Goal: Find specific page/section: Find specific page/section

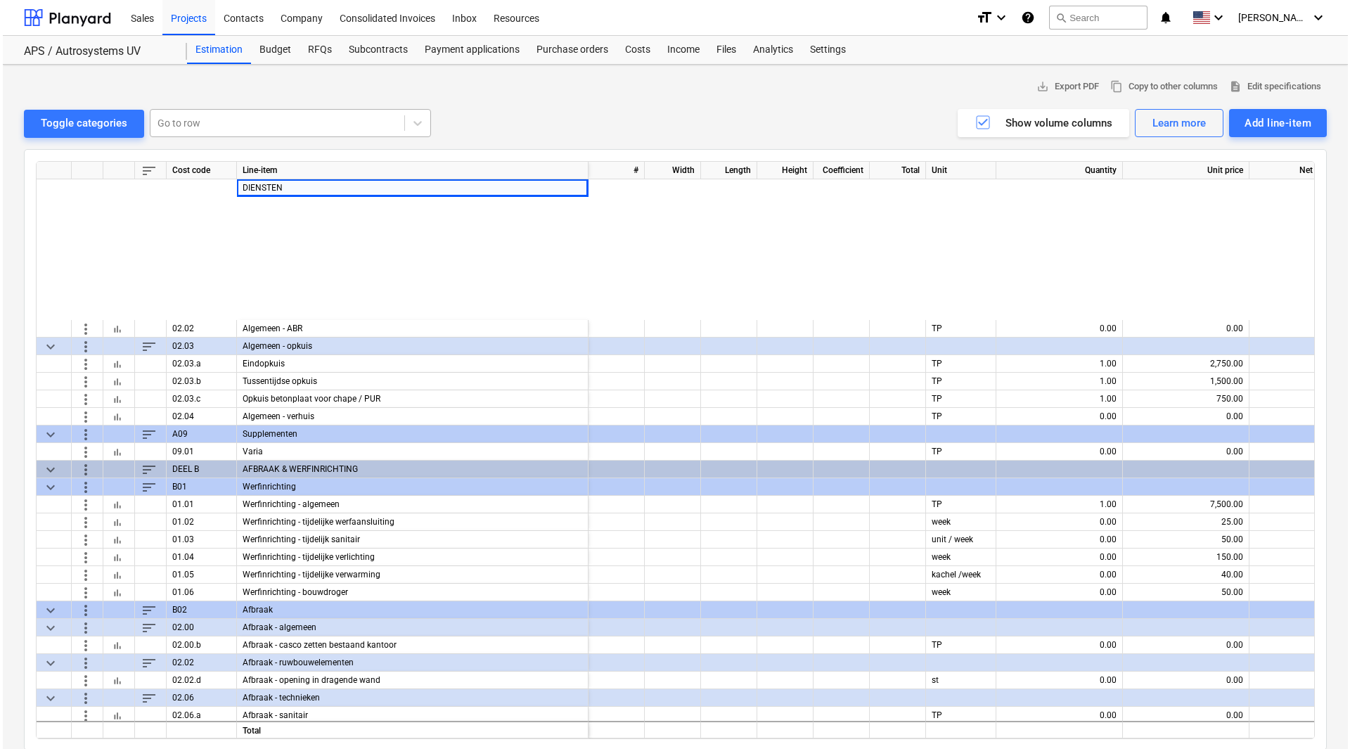
scroll to position [211, 0]
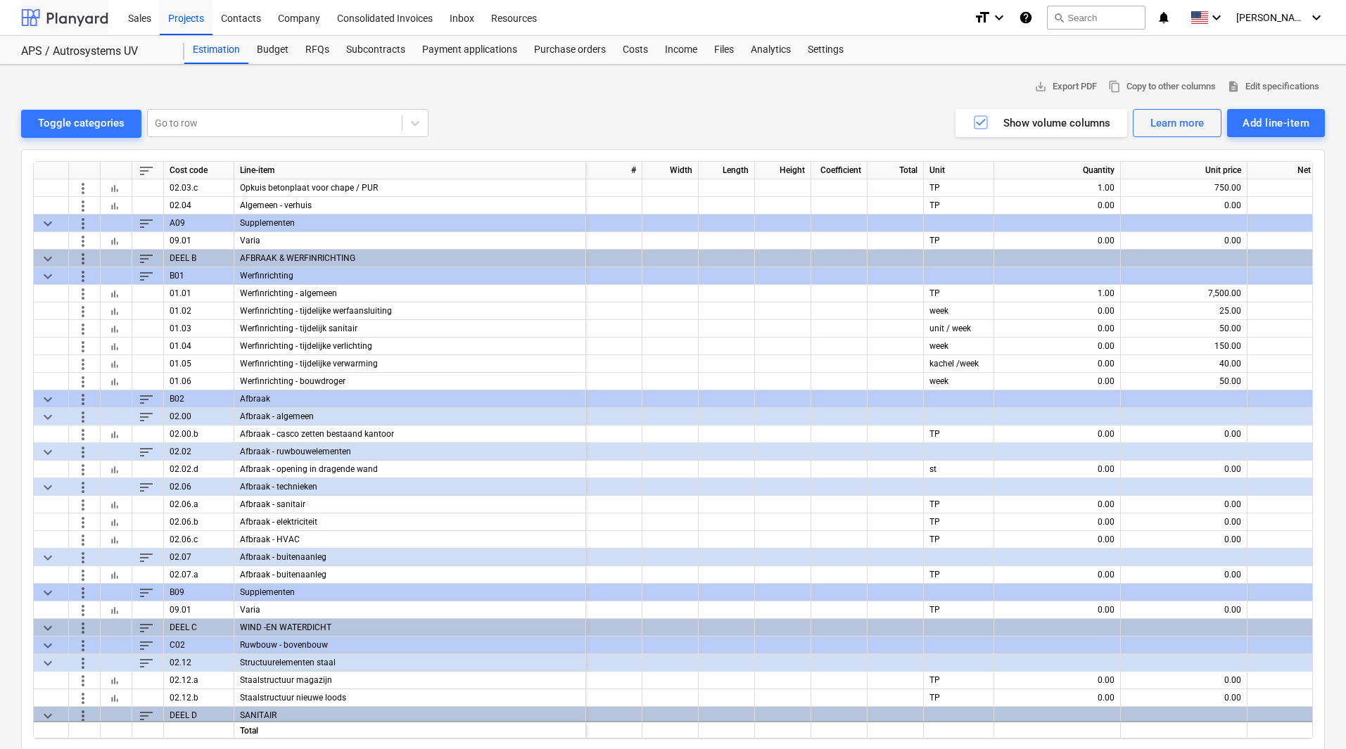
click at [68, 18] on div at bounding box center [64, 17] width 87 height 35
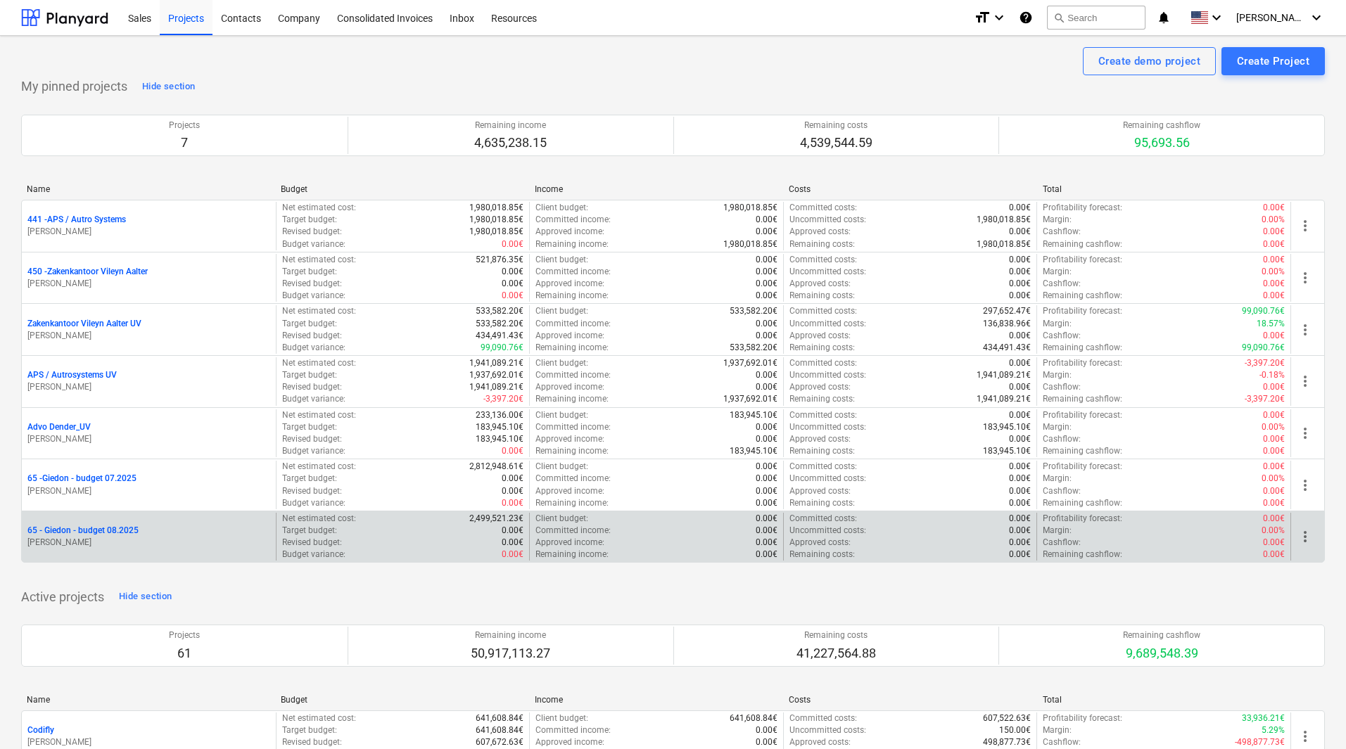
click at [51, 530] on p "65 - Giedon - budget 08.2025" at bounding box center [82, 531] width 111 height 12
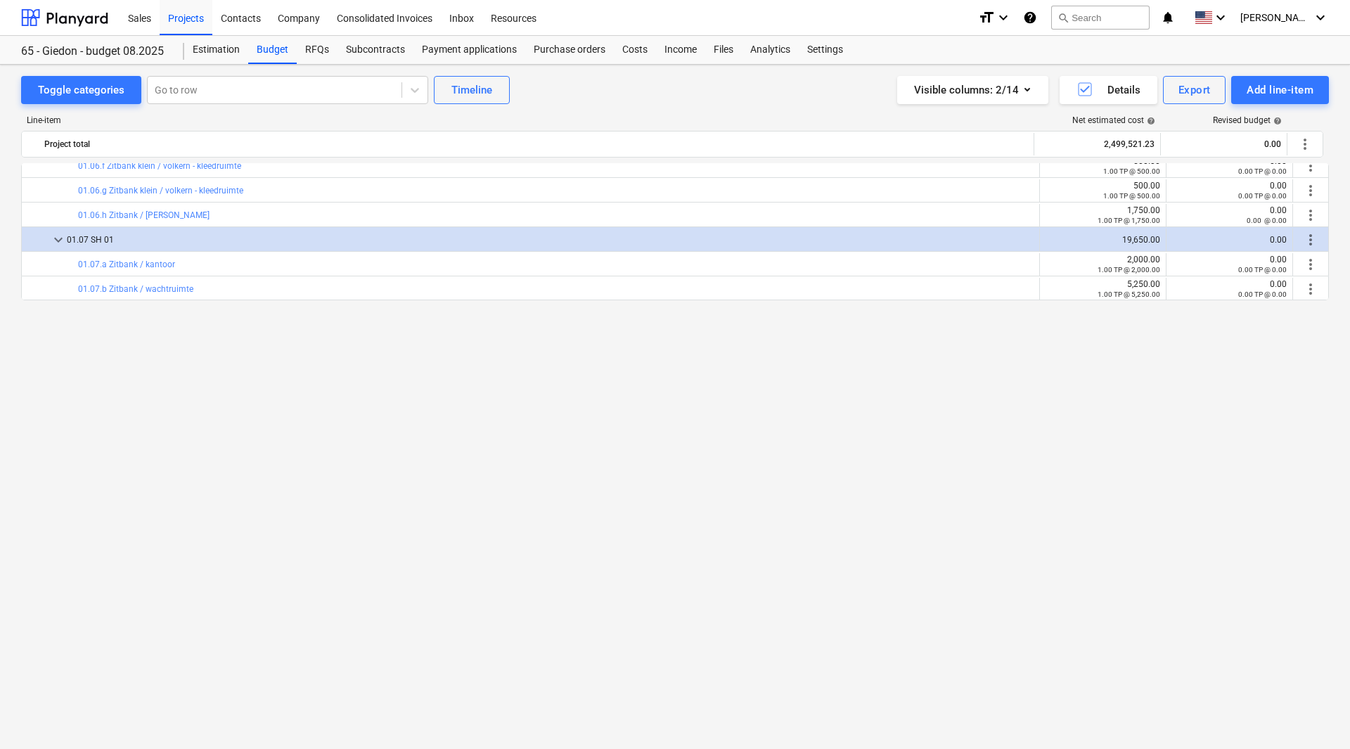
scroll to position [5275, 0]
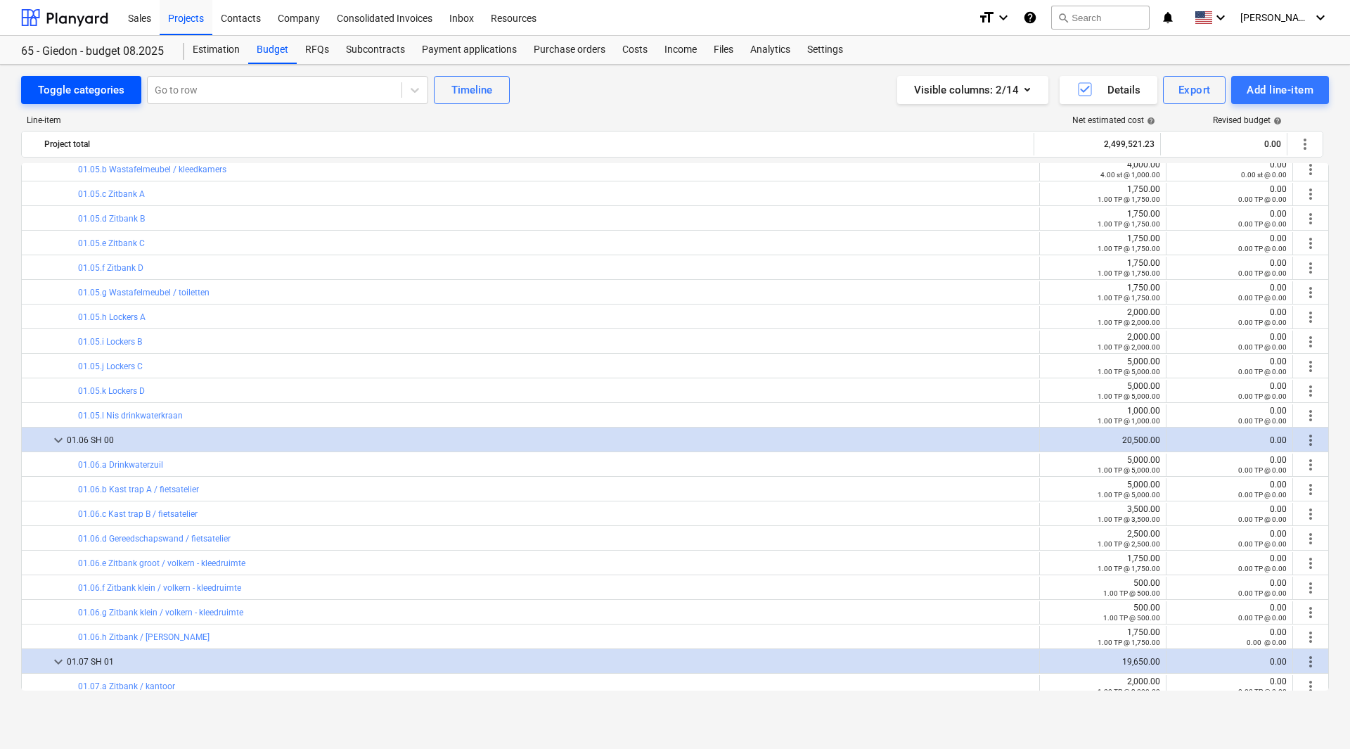
click at [51, 87] on div "Toggle categories" at bounding box center [81, 90] width 87 height 18
click at [68, 85] on div "Toggle categories" at bounding box center [81, 90] width 87 height 18
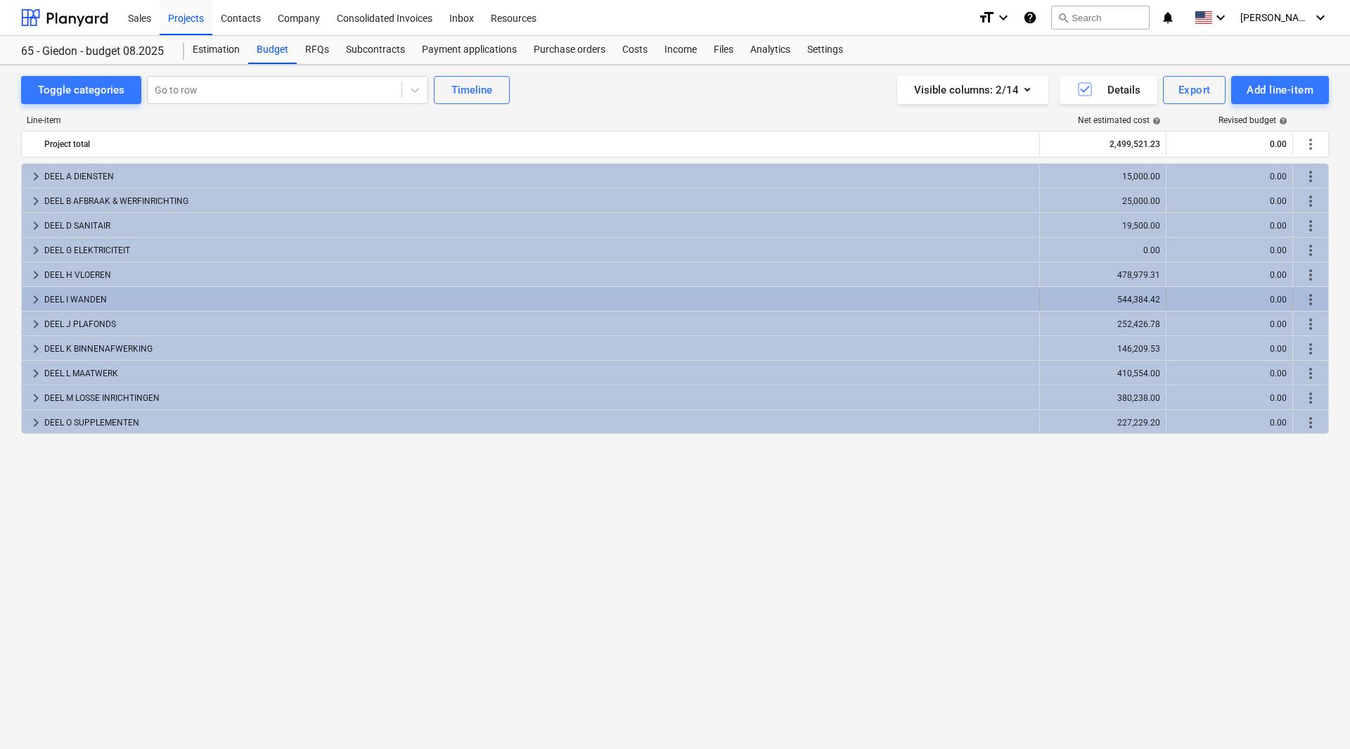
click at [79, 293] on div "DEEL I WANDEN" at bounding box center [539, 299] width 990 height 23
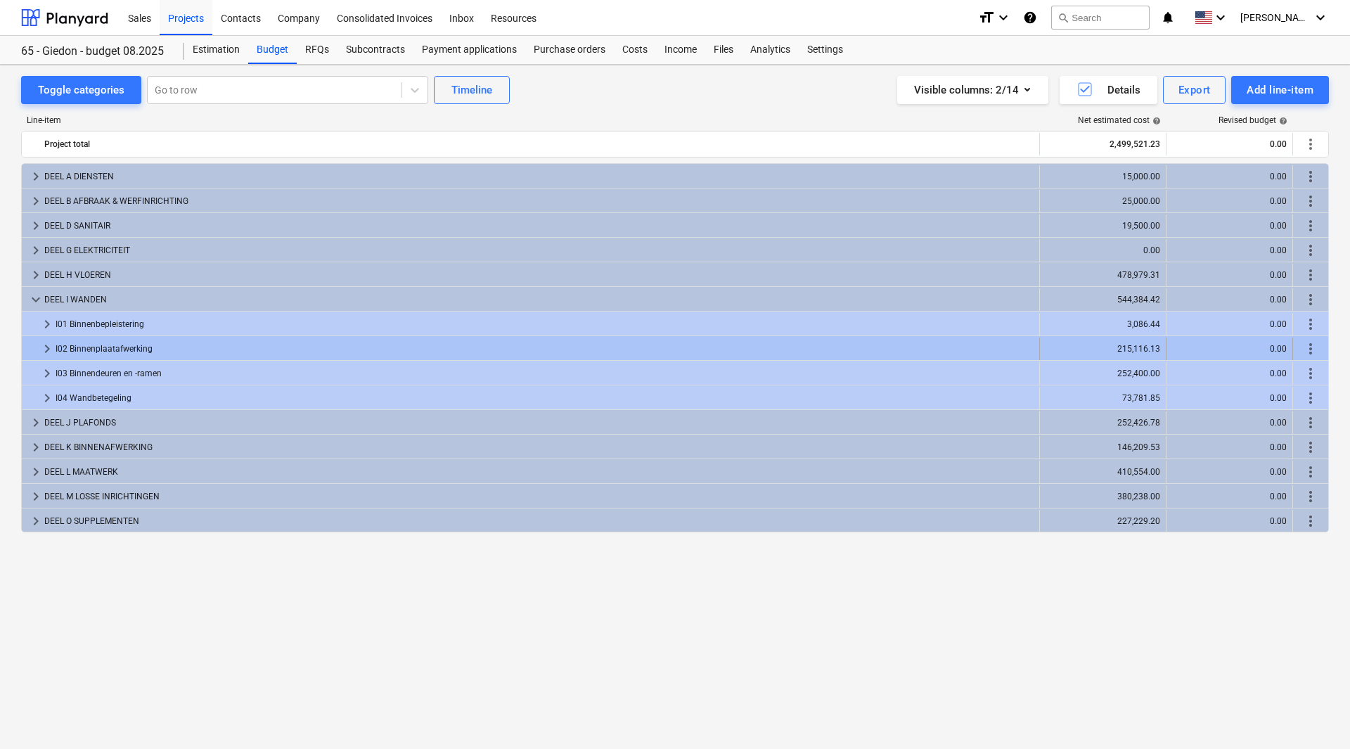
click at [98, 345] on div "I02 Binnenplaatafwerking" at bounding box center [545, 349] width 978 height 23
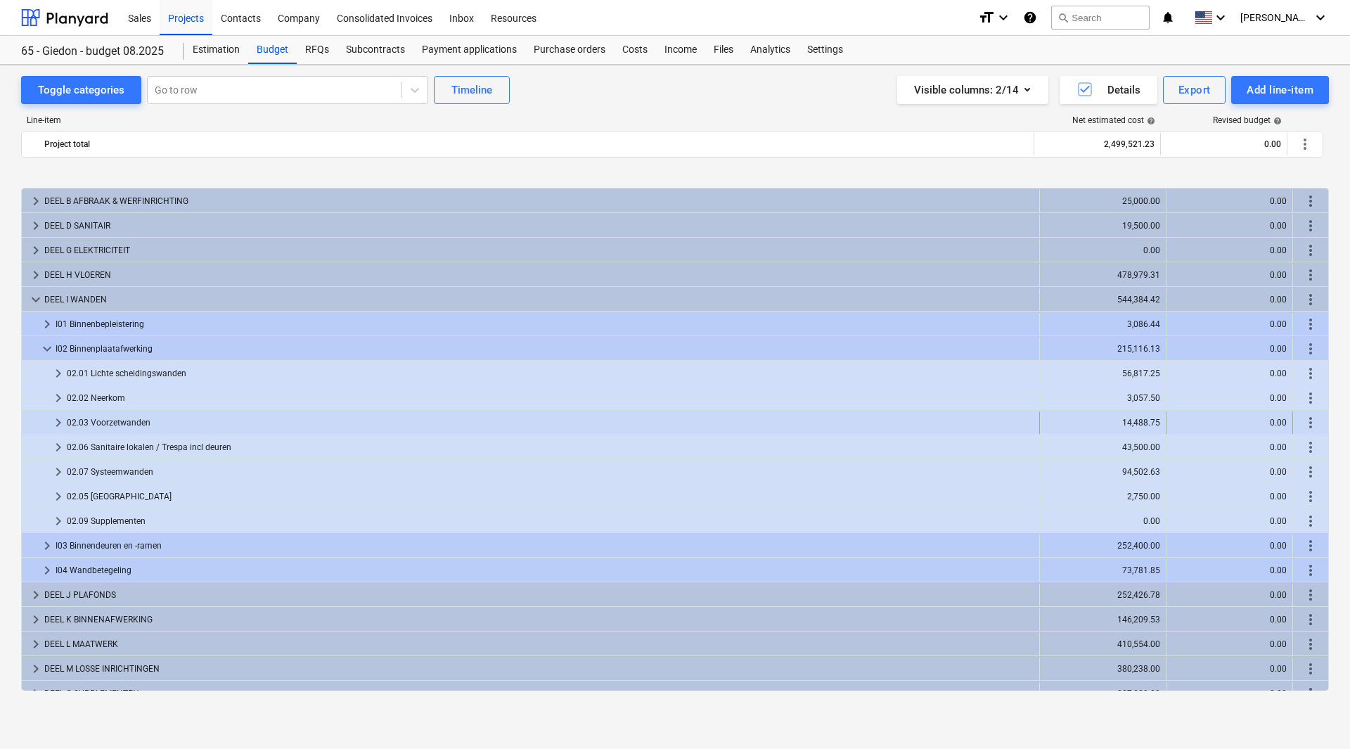
click at [113, 418] on div "02.03 Voorzetwanden" at bounding box center [550, 422] width 967 height 23
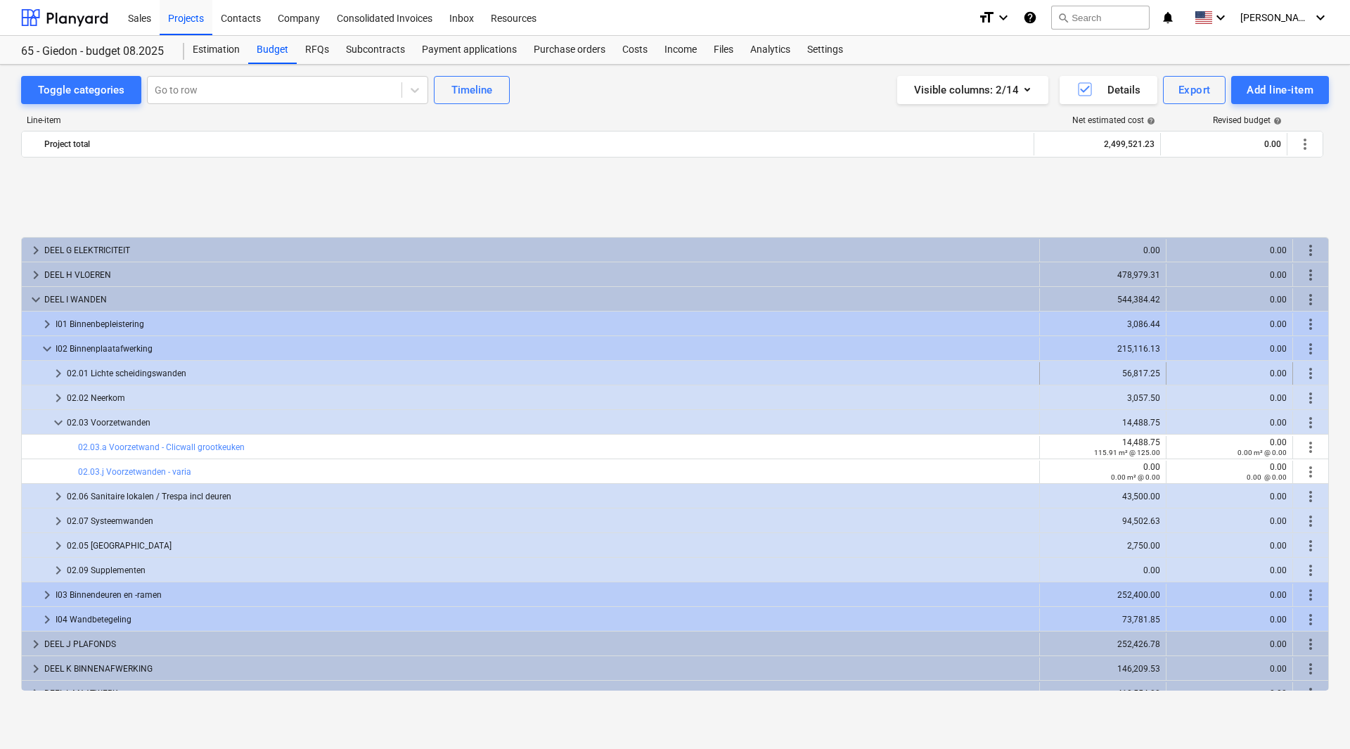
click at [101, 373] on div "02.01 Lichte scheidingswanden" at bounding box center [550, 373] width 967 height 23
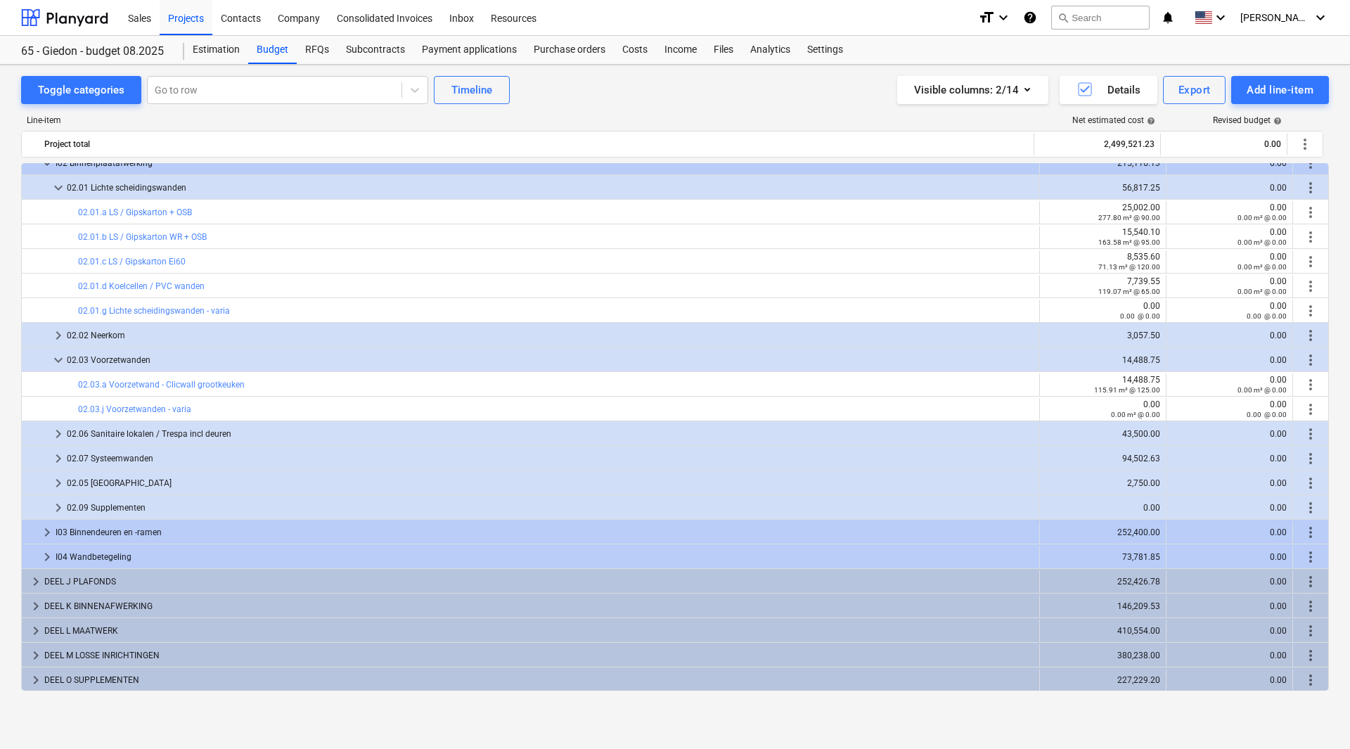
scroll to position [186, 0]
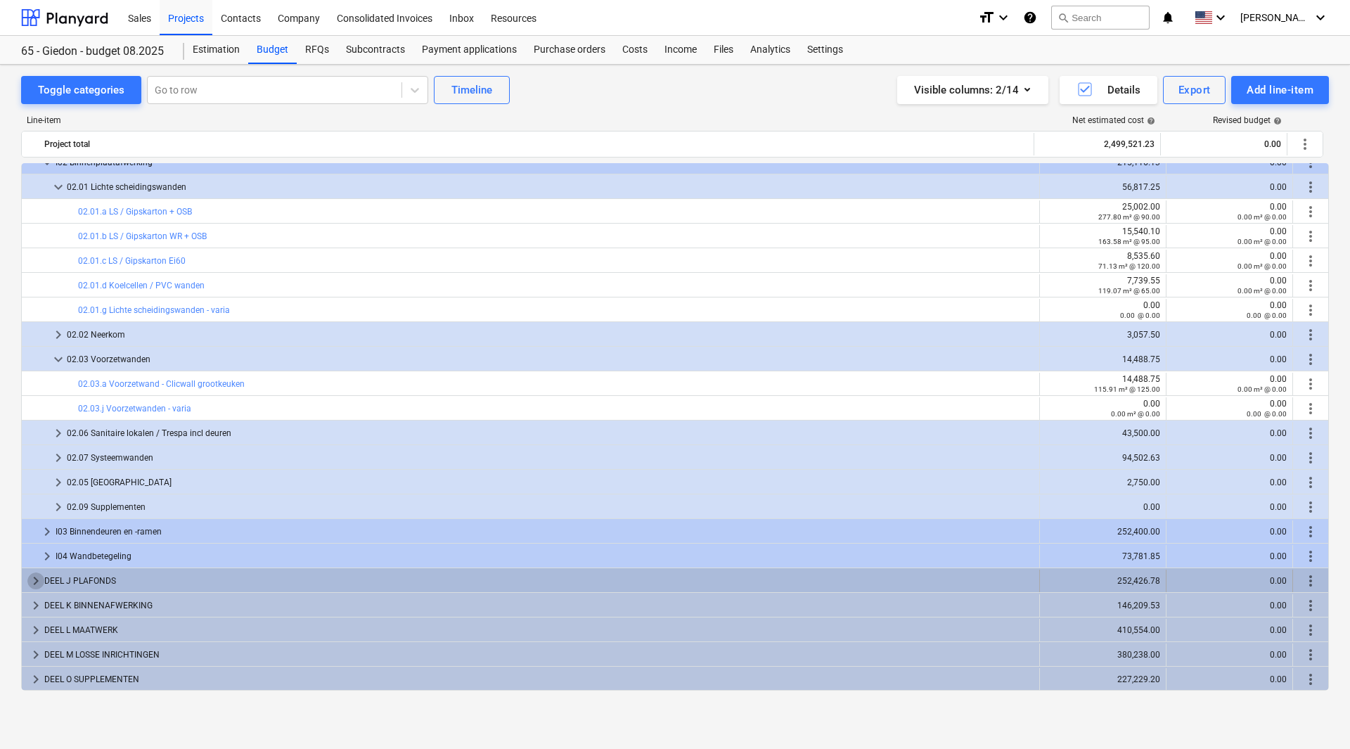
click at [32, 579] on span "keyboard_arrow_right" at bounding box center [35, 581] width 17 height 17
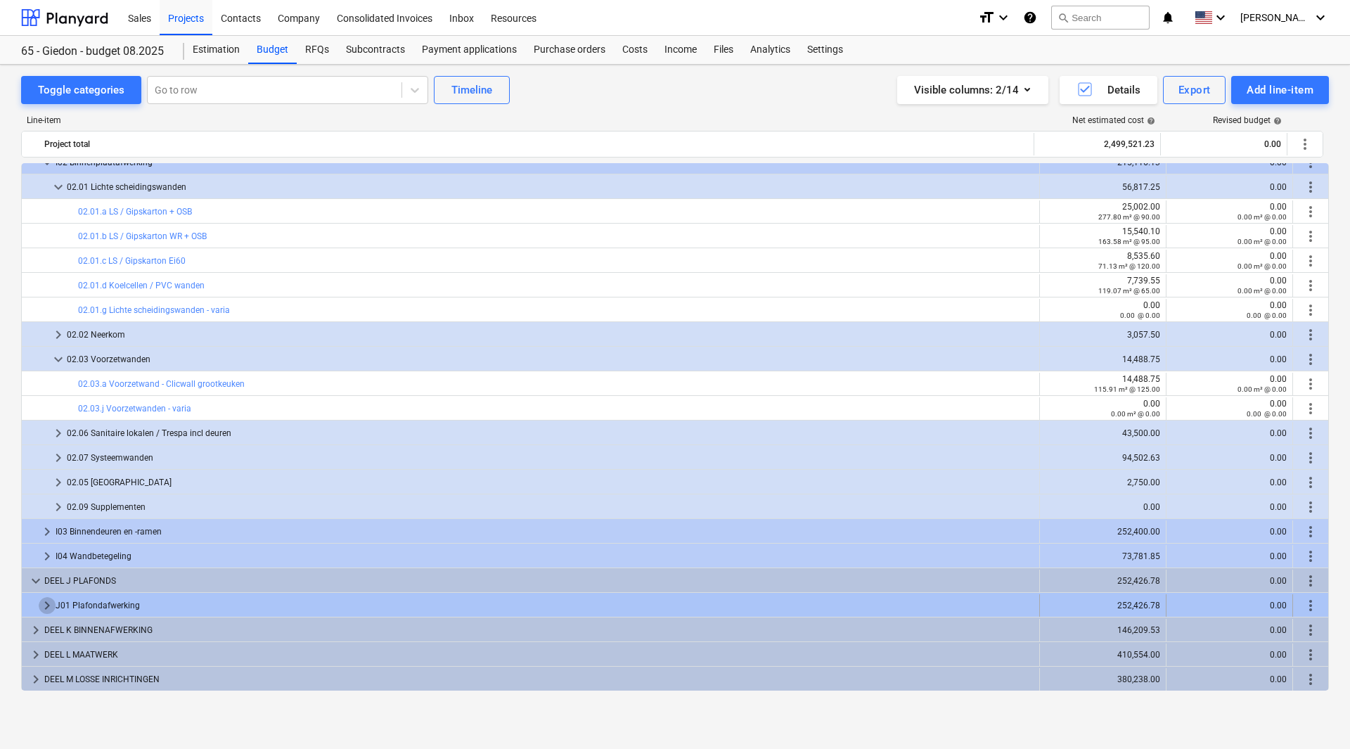
click at [43, 601] on span "keyboard_arrow_right" at bounding box center [47, 605] width 17 height 17
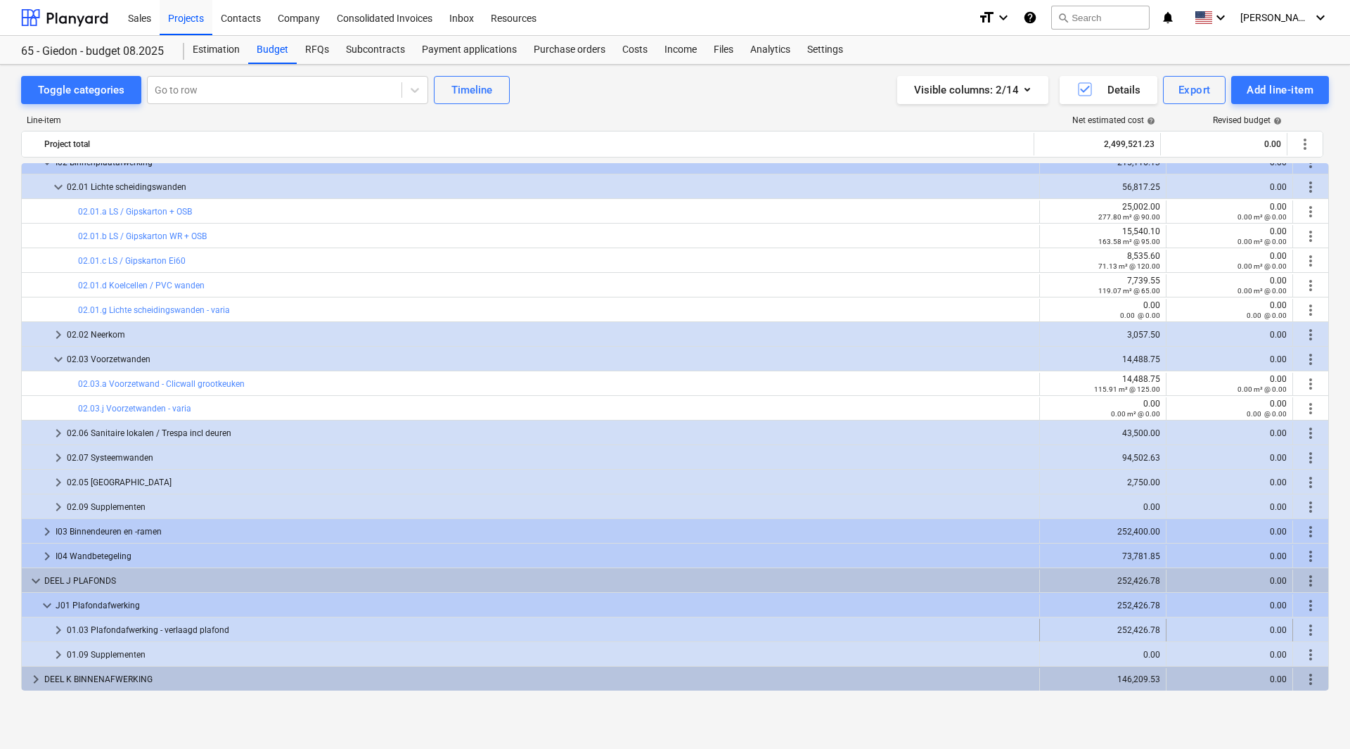
click at [56, 627] on span "keyboard_arrow_right" at bounding box center [58, 630] width 17 height 17
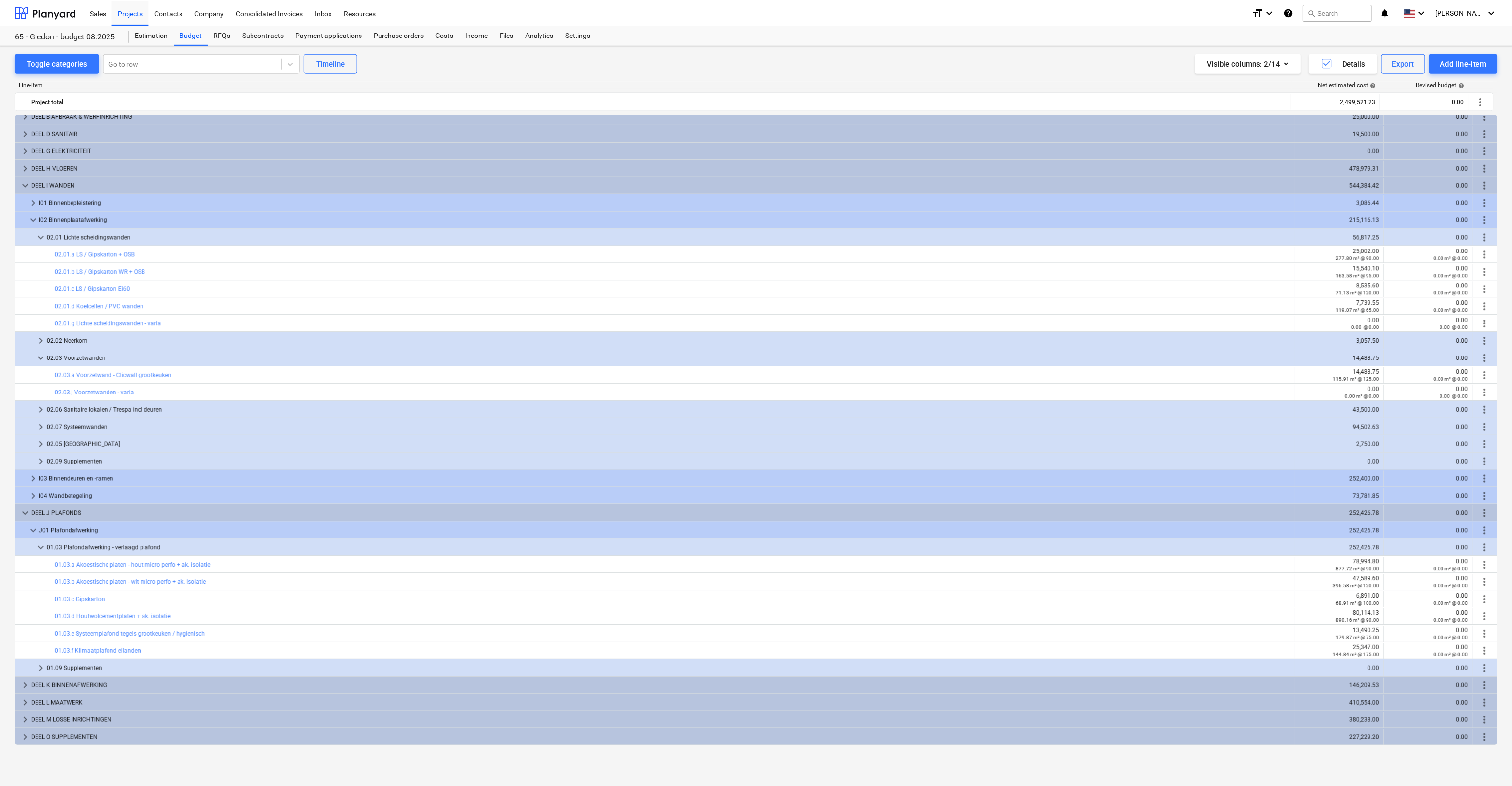
scroll to position [0, 0]
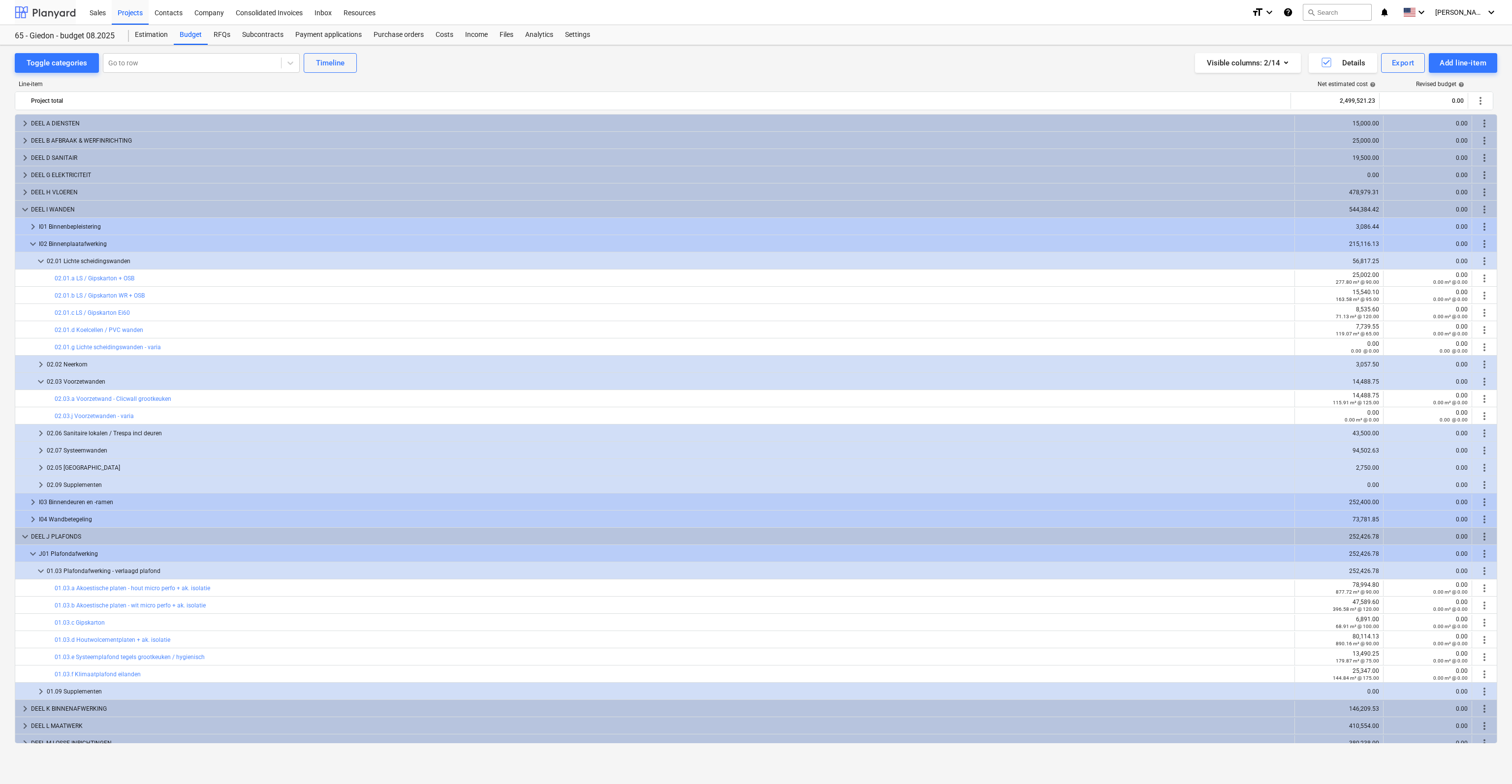
click at [55, 13] on div at bounding box center [45, 12] width 61 height 24
